Goal: Contribute content: Contribute content

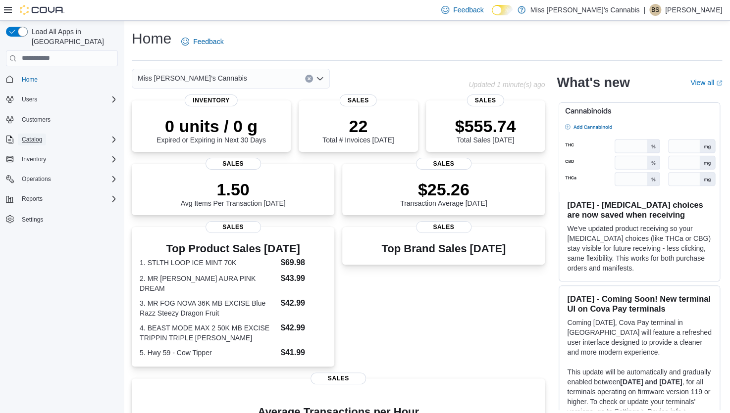
click at [39, 136] on span "Catalog" at bounding box center [32, 140] width 20 height 8
click at [37, 136] on span "Catalog" at bounding box center [32, 140] width 20 height 8
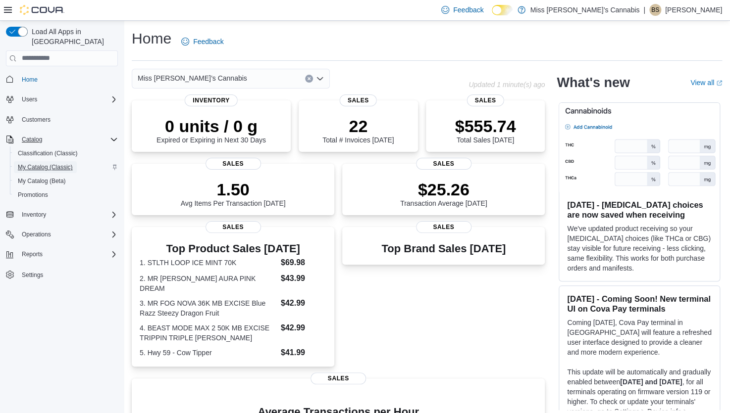
click at [45, 163] on span "My Catalog (Classic)" at bounding box center [45, 167] width 55 height 8
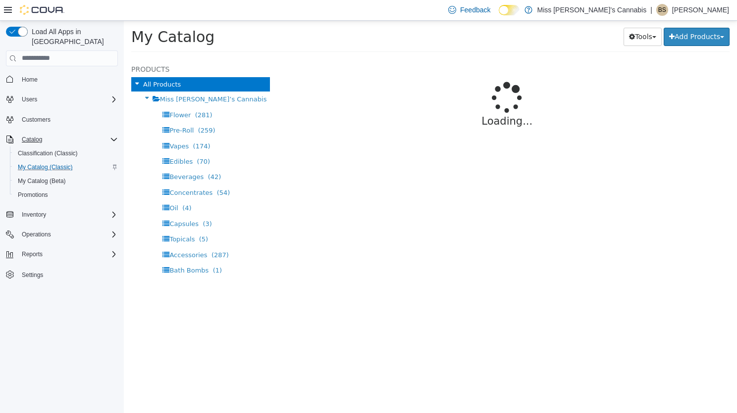
select select "**********"
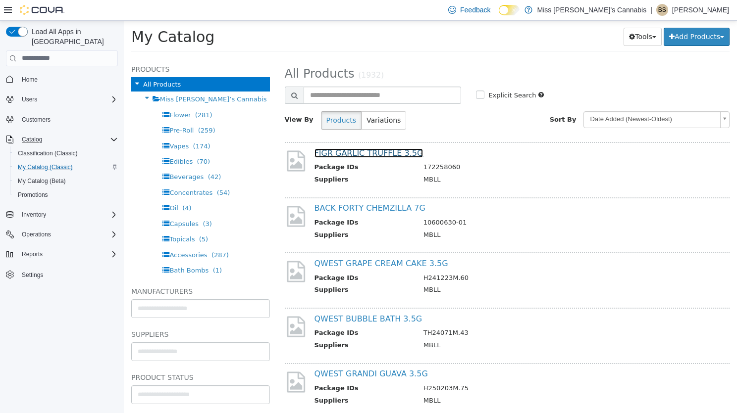
click at [372, 154] on link "FIGR GARLIC TRUFFLE 3.5G" at bounding box center [368, 152] width 109 height 9
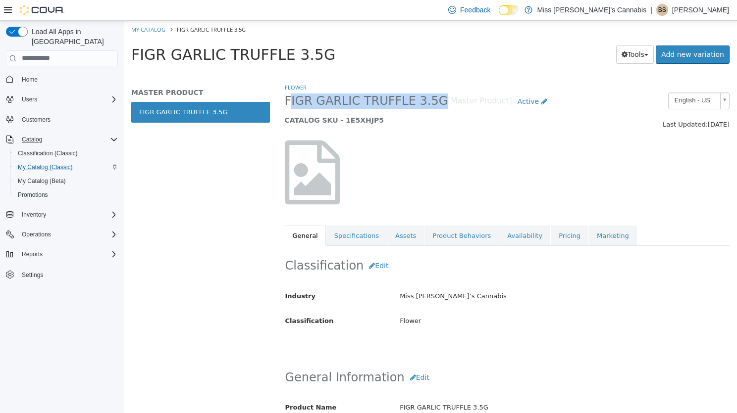
drag, startPoint x: 287, startPoint y: 104, endPoint x: 437, endPoint y: 100, distance: 150.1
click at [437, 100] on span "FIGR GARLIC TRUFFLE 3.5G" at bounding box center [366, 100] width 163 height 15
click at [142, 52] on span "FIGR GARLIC TRUFFLE 3.5G" at bounding box center [233, 54] width 204 height 17
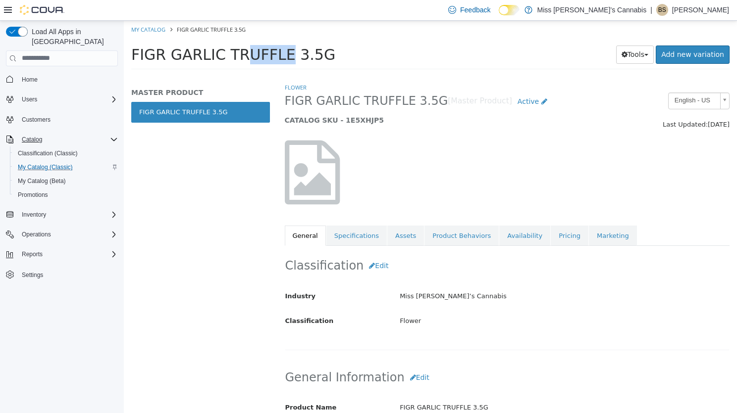
click at [142, 52] on span "FIGR GARLIC TRUFFLE 3.5G" at bounding box center [233, 54] width 204 height 17
copy div "FIGR GARLIC TRUFFLE 3.5G Tools Clone Print Labels"
click at [394, 241] on link "Assets" at bounding box center [405, 235] width 37 height 21
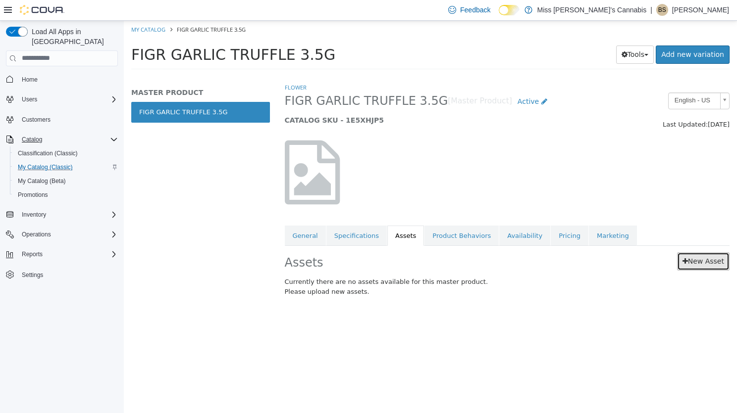
click at [678, 265] on link "New Asset" at bounding box center [703, 261] width 52 height 18
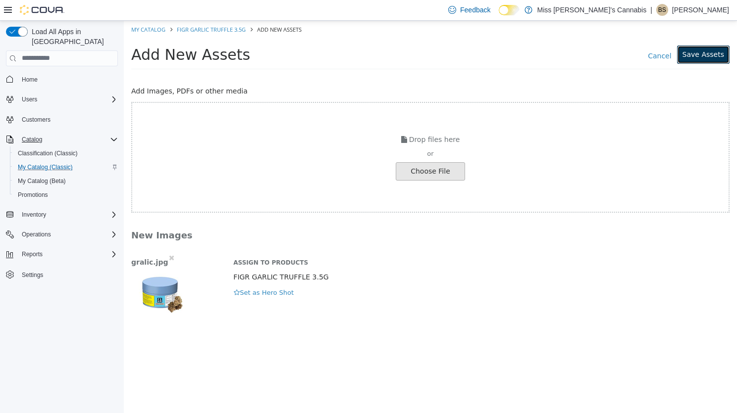
click at [697, 53] on button "Save Assets" at bounding box center [703, 54] width 52 height 18
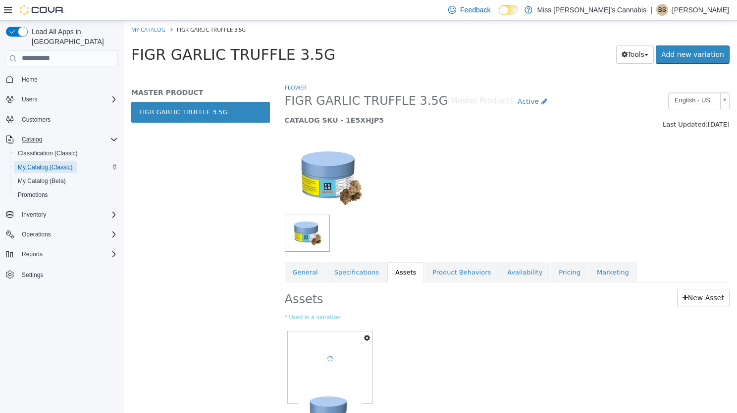
click at [35, 163] on span "My Catalog (Classic)" at bounding box center [45, 167] width 55 height 8
click at [153, 31] on link "My Catalog" at bounding box center [148, 28] width 34 height 7
select select "**********"
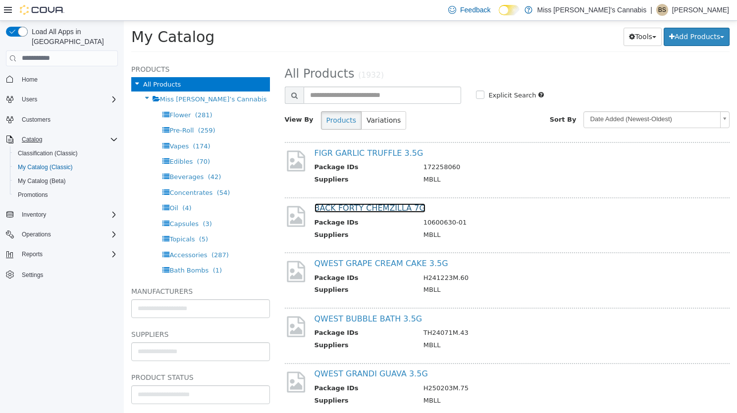
click at [359, 208] on link "BACK FORTY CHEMZILLA 7G" at bounding box center [369, 207] width 111 height 9
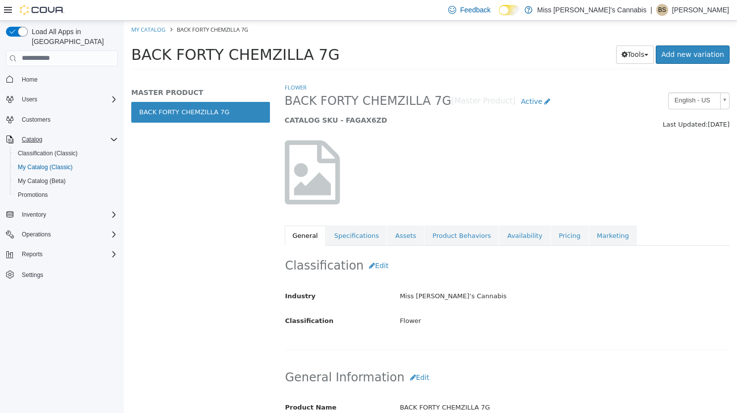
click at [201, 53] on span "BACK FORTY CHEMZILLA 7G" at bounding box center [235, 54] width 208 height 17
copy div "BACK FORTY CHEMZILLA 7G Tools Clone Print Labels"
click at [405, 231] on link "Assets" at bounding box center [405, 235] width 37 height 21
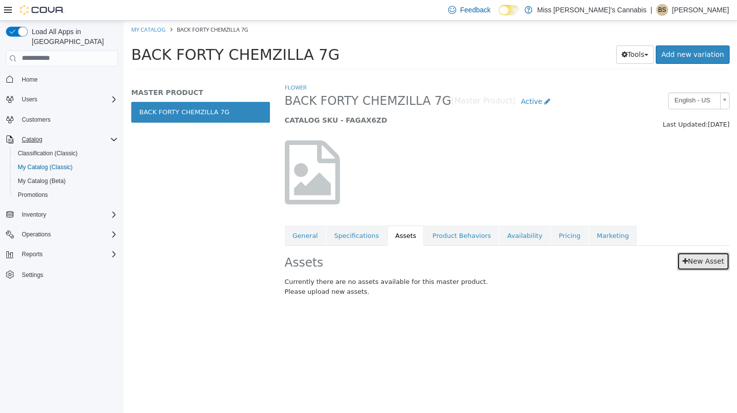
click at [713, 265] on link "New Asset" at bounding box center [703, 261] width 52 height 18
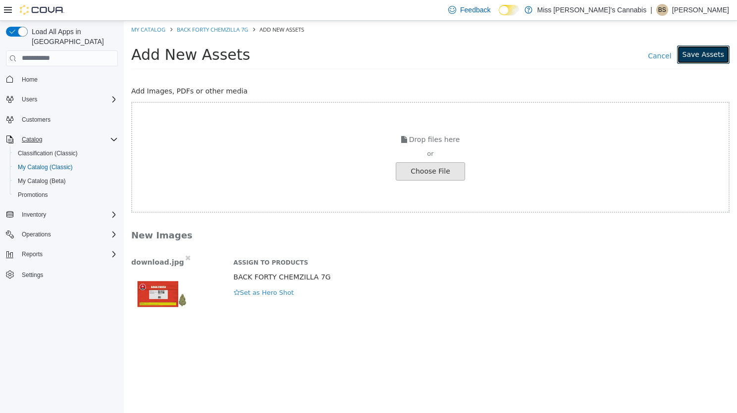
click at [701, 51] on button "Save Assets" at bounding box center [703, 54] width 52 height 18
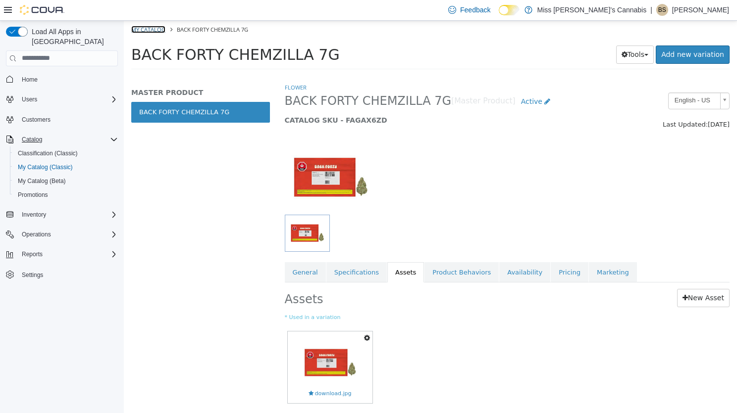
click at [157, 28] on link "My Catalog" at bounding box center [148, 28] width 34 height 7
select select "**********"
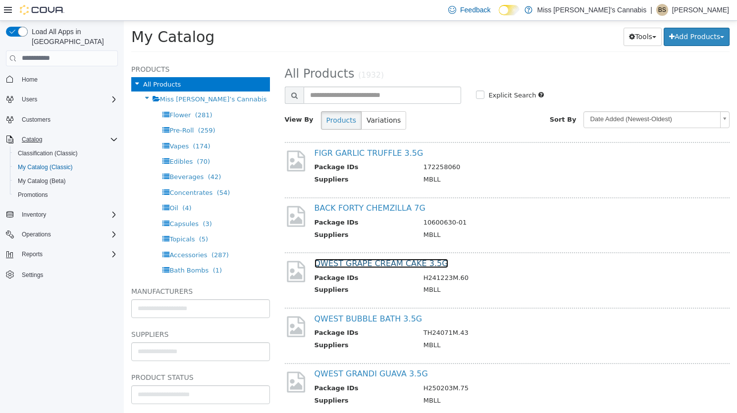
click at [363, 263] on link "QWEST GRAPE CREAM CAKE 3.5G" at bounding box center [381, 262] width 134 height 9
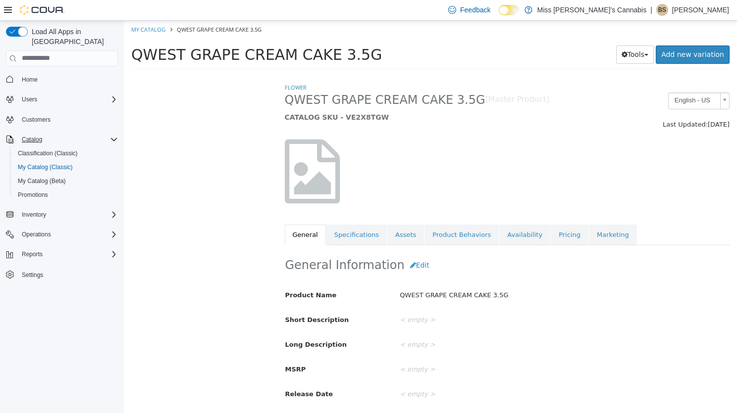
click at [176, 56] on span "QWEST GRAPE CREAM CAKE 3.5G" at bounding box center [256, 54] width 251 height 17
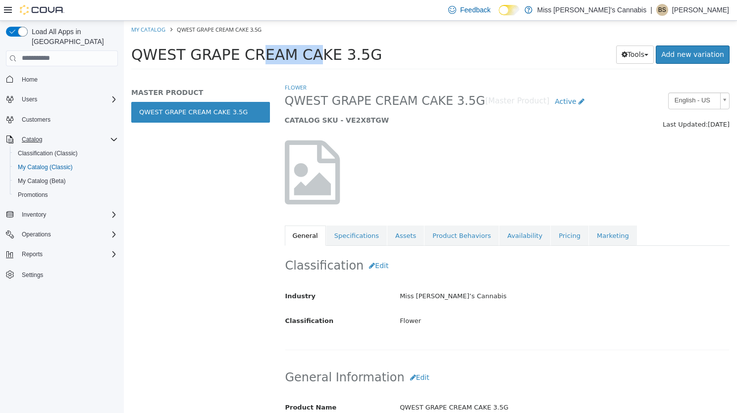
click at [176, 56] on span "QWEST GRAPE CREAM CAKE 3.5G" at bounding box center [256, 54] width 251 height 17
copy div "QWEST GRAPE CREAM CAKE 3.5G Tools Clone Print Labels"
click at [406, 237] on link "Assets" at bounding box center [405, 235] width 37 height 21
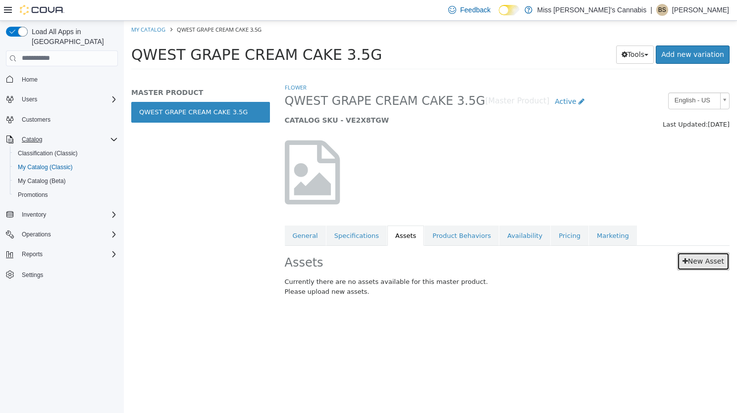
click at [702, 264] on link "New Asset" at bounding box center [703, 261] width 52 height 18
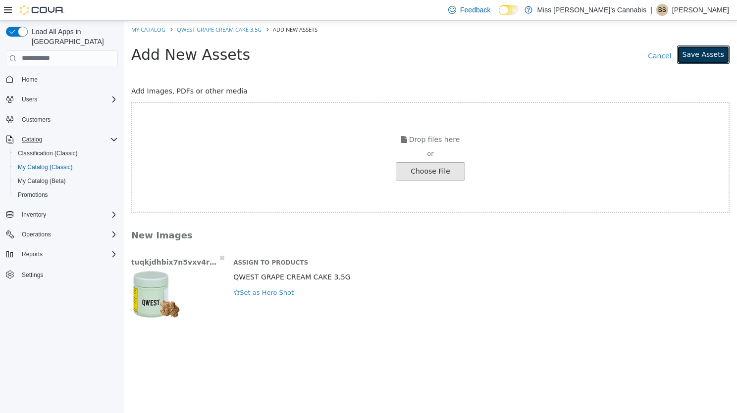
click at [695, 53] on button "Save Assets" at bounding box center [703, 54] width 52 height 18
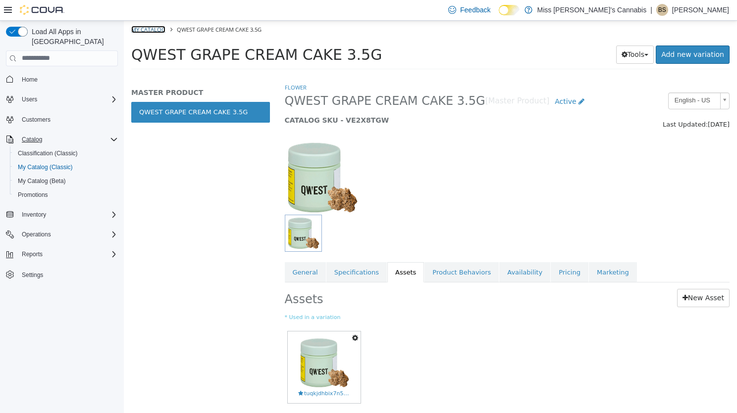
click at [155, 30] on link "My Catalog" at bounding box center [148, 28] width 34 height 7
select select "**********"
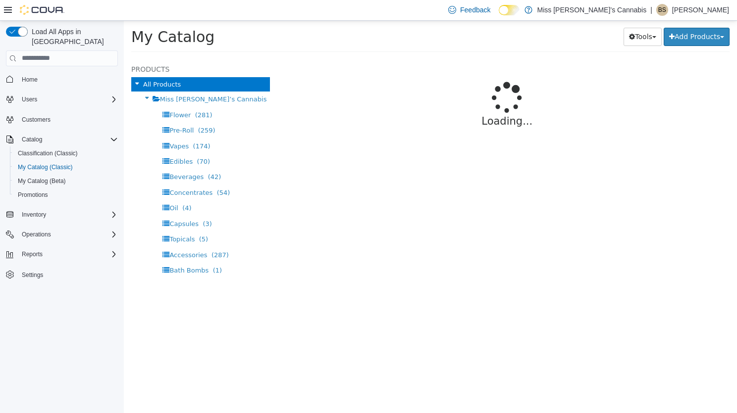
select select "**********"
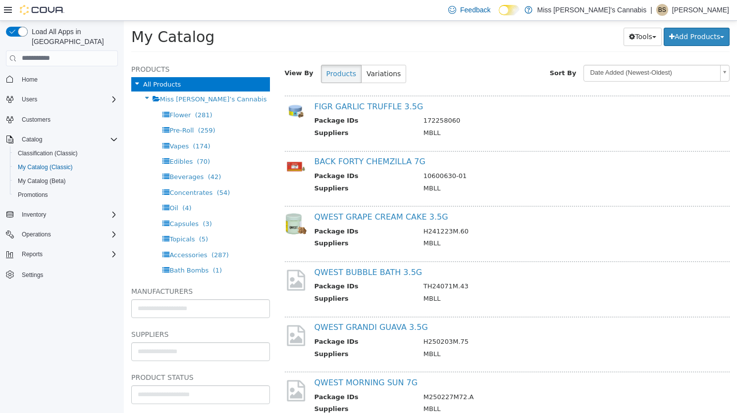
scroll to position [62, 0]
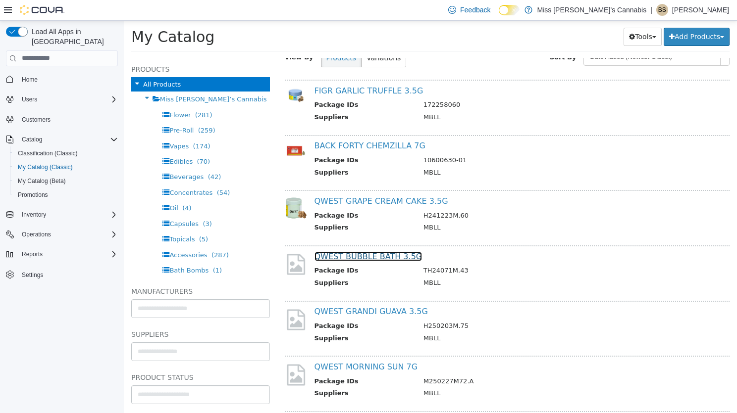
click at [348, 254] on link "QWEST BUBBLE BATH 3.5G" at bounding box center [368, 256] width 108 height 9
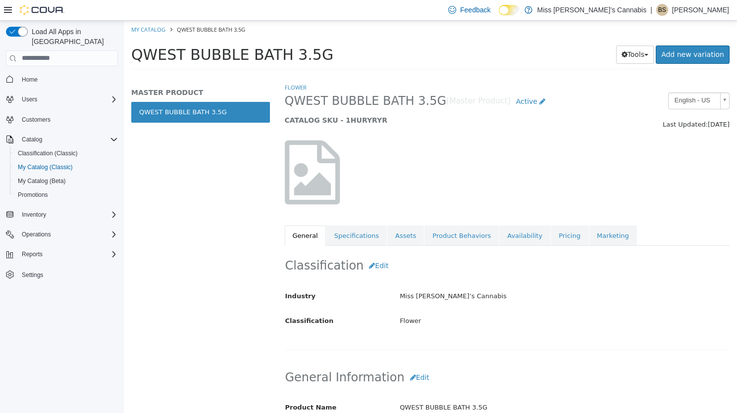
click at [221, 54] on span "QWEST BUBBLE BATH 3.5G" at bounding box center [232, 54] width 202 height 17
copy div "QWEST BUBBLE BATH 3.5G Tools Clone Print Labels"
click at [400, 240] on link "Assets" at bounding box center [405, 235] width 37 height 21
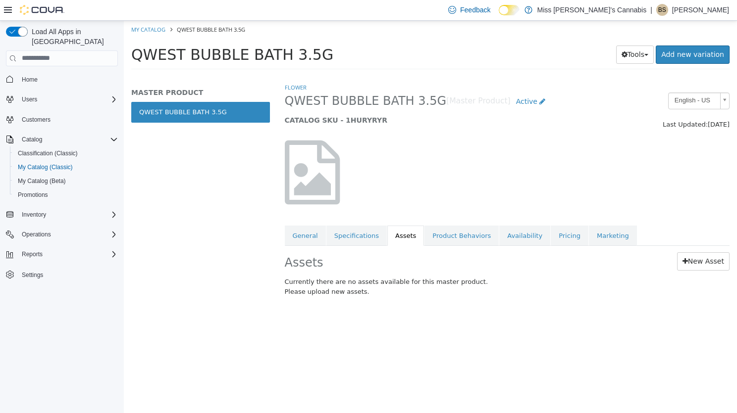
click at [691, 270] on div "Assets New Asset Currently there are no assets available for this master produc…" at bounding box center [507, 276] width 460 height 61
click at [688, 259] on link "New Asset" at bounding box center [703, 261] width 52 height 18
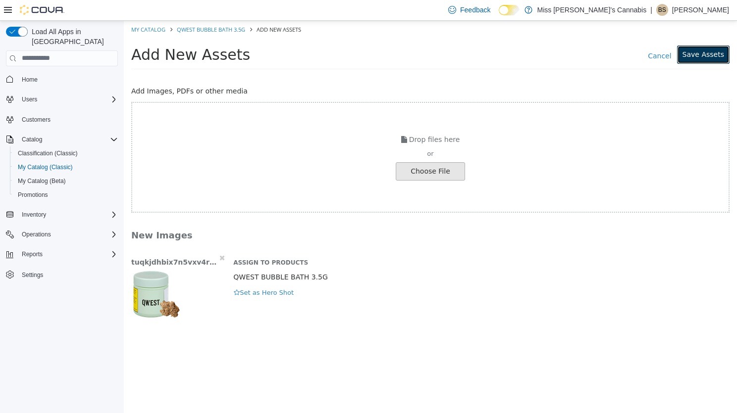
click at [700, 59] on button "Save Assets" at bounding box center [703, 54] width 52 height 18
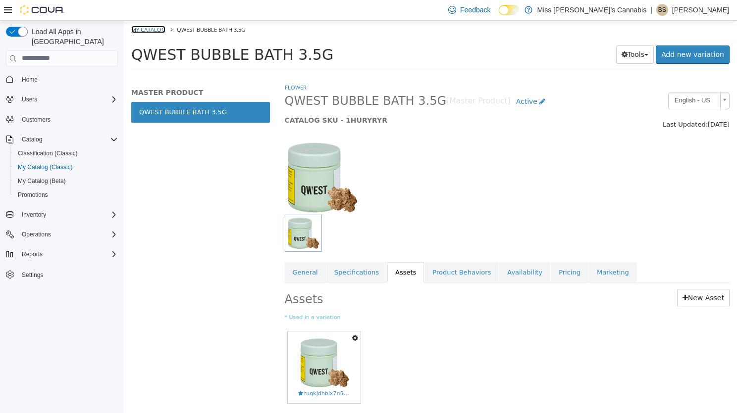
click at [150, 29] on link "My Catalog" at bounding box center [148, 28] width 34 height 7
select select "**********"
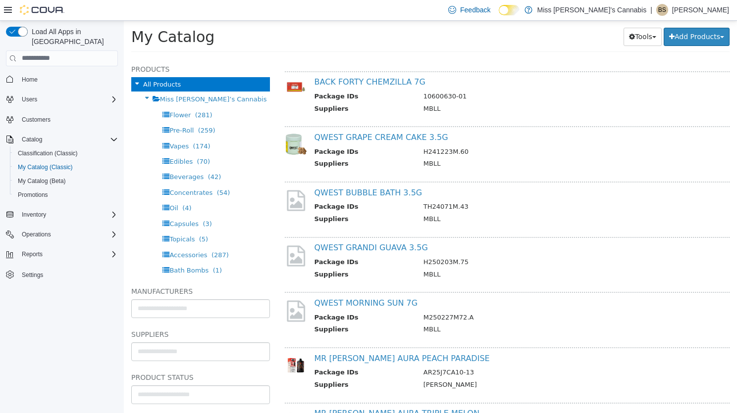
scroll to position [132, 0]
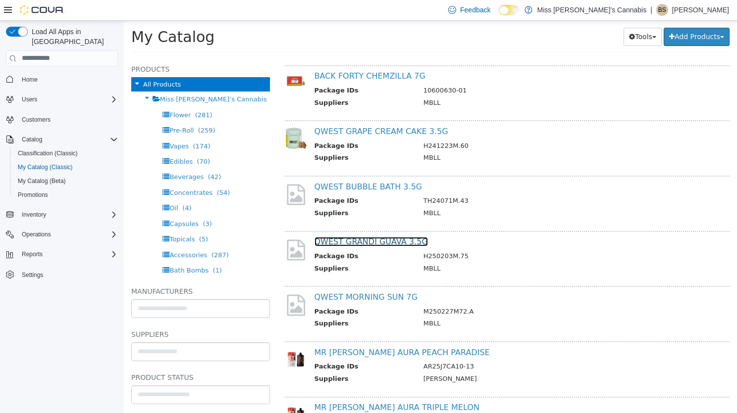
click at [363, 245] on link "QWEST GRANDI GUAVA 3.5G" at bounding box center [370, 241] width 113 height 9
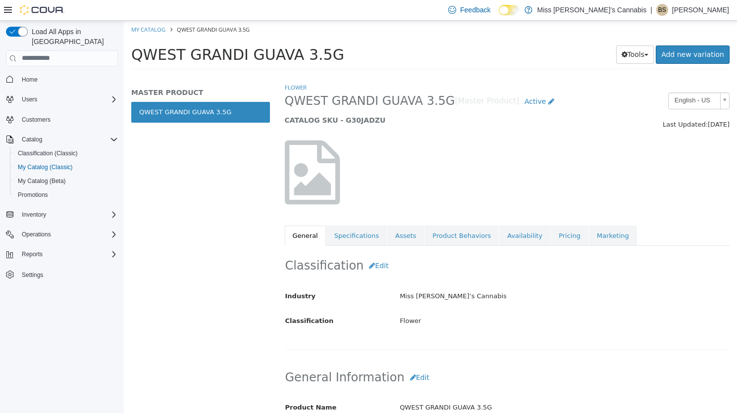
click at [173, 47] on span "QWEST GRANDI GUAVA 3.5G" at bounding box center [237, 54] width 213 height 17
copy div "QWEST GRANDI GUAVA 3.5G Tools Clone Print Labels"
click at [399, 226] on link "Assets" at bounding box center [405, 235] width 37 height 21
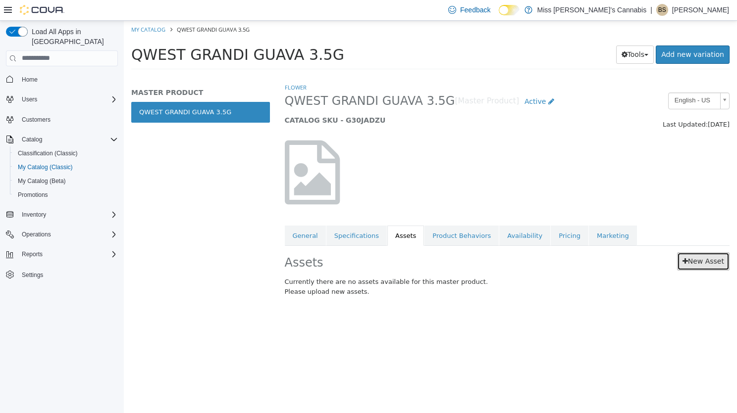
click at [699, 258] on link "New Asset" at bounding box center [703, 261] width 52 height 18
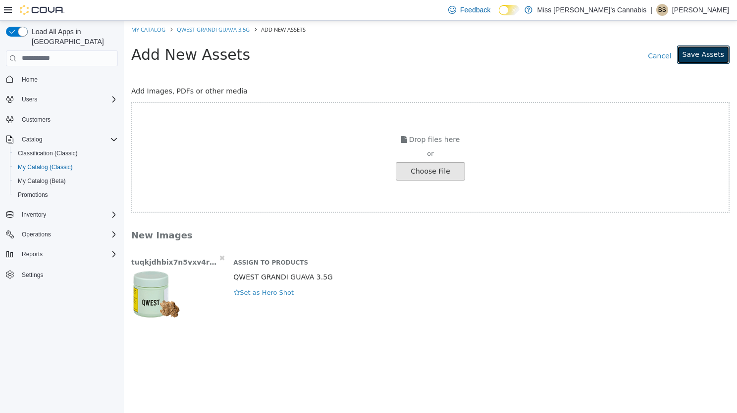
click at [700, 60] on button "Save Assets" at bounding box center [703, 54] width 52 height 18
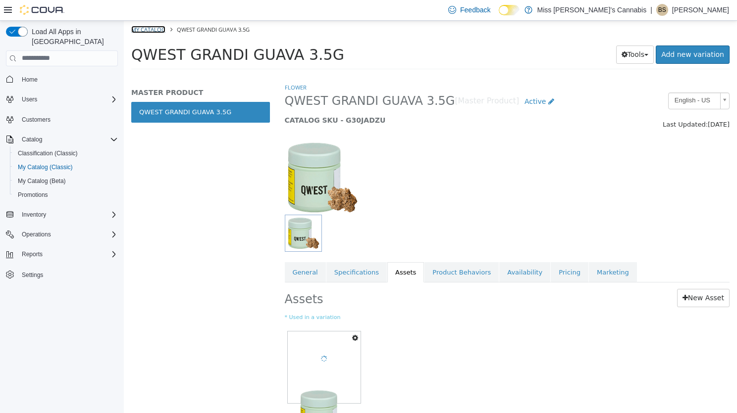
click at [152, 29] on link "My Catalog" at bounding box center [148, 28] width 34 height 7
select select "**********"
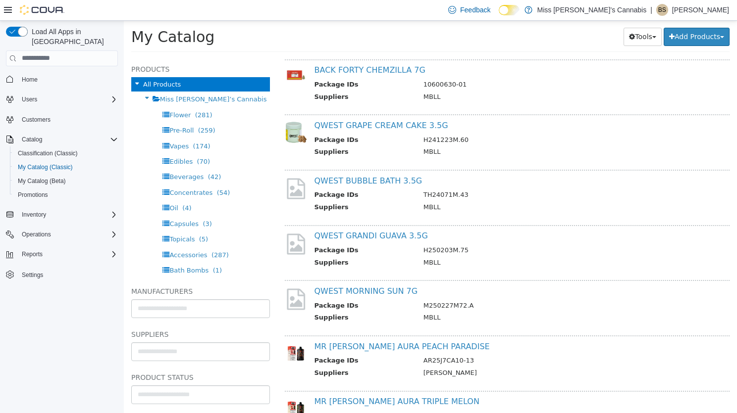
scroll to position [139, 0]
click at [375, 286] on link "QWEST MORNING SUN 7G" at bounding box center [365, 290] width 103 height 9
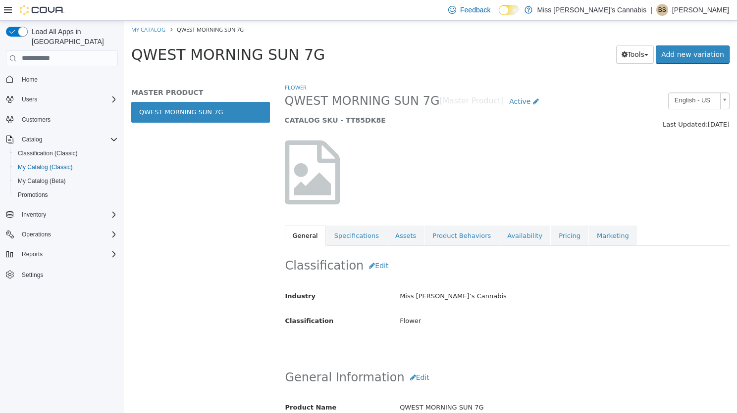
click at [220, 52] on span "QWEST MORNING SUN 7G" at bounding box center [228, 54] width 194 height 17
copy div "QWEST MORNING SUN 7G Tools Clone Print Labels"
click at [392, 229] on link "Assets" at bounding box center [405, 235] width 37 height 21
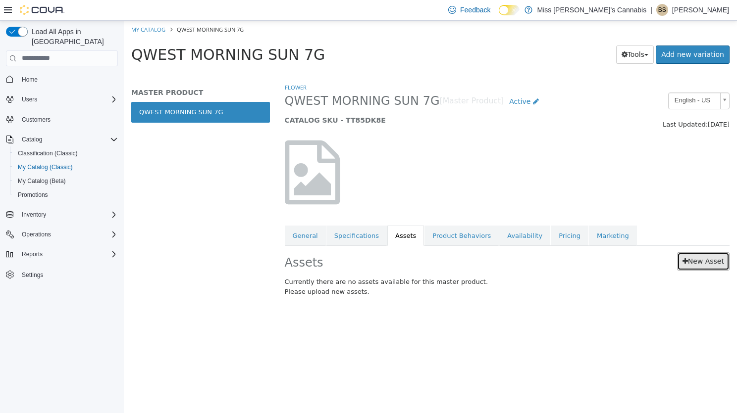
click at [711, 260] on link "New Asset" at bounding box center [703, 261] width 52 height 18
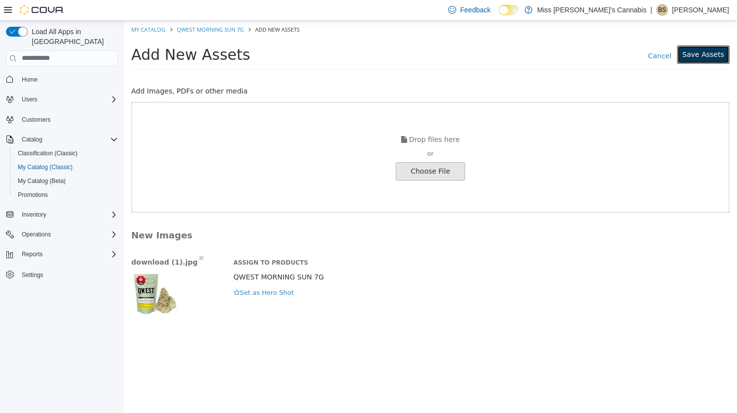
click at [694, 55] on button "Save Assets" at bounding box center [703, 54] width 52 height 18
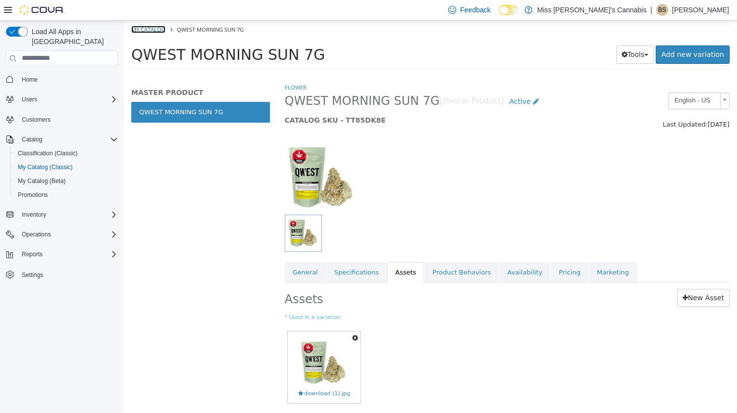
click at [160, 27] on link "My Catalog" at bounding box center [148, 28] width 34 height 7
select select "**********"
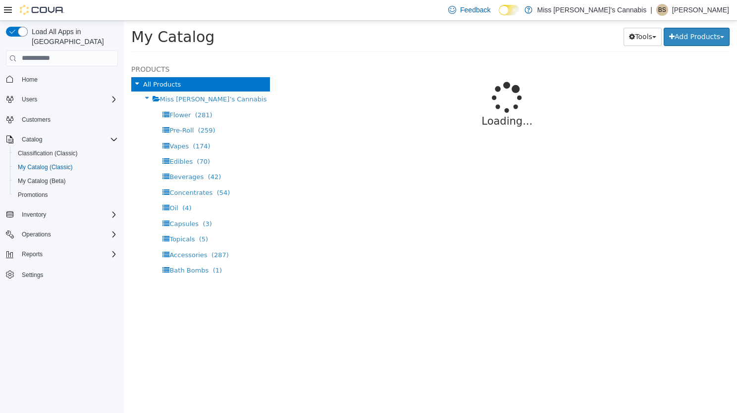
select select "**********"
